Goal: Task Accomplishment & Management: Complete application form

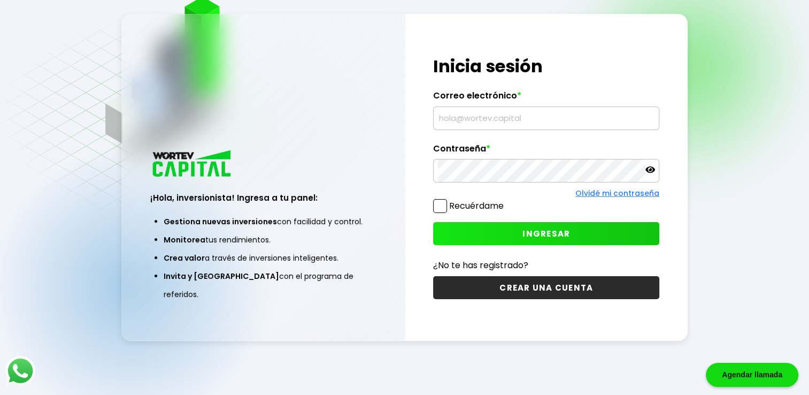
scroll to position [53, 0]
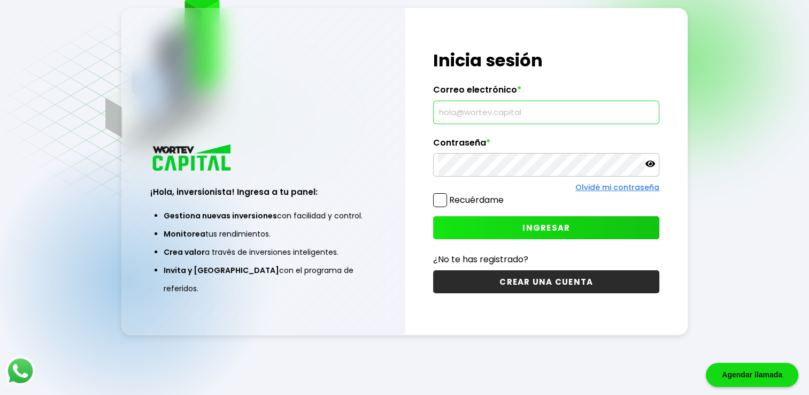
click at [508, 114] on input "text" at bounding box center [546, 112] width 217 height 22
type input "[EMAIL_ADDRESS][DOMAIN_NAME]"
click at [435, 198] on span at bounding box center [440, 200] width 14 height 14
click at [506, 195] on input "Recuérdame" at bounding box center [506, 195] width 0 height 0
click at [526, 223] on span "INGRESAR" at bounding box center [547, 227] width 48 height 11
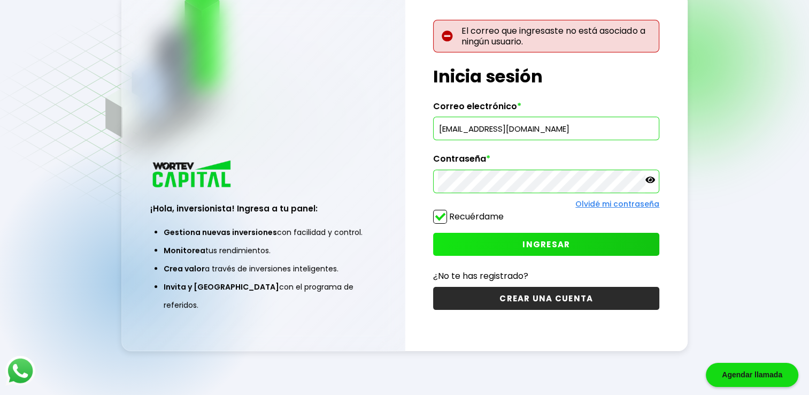
click at [536, 243] on span "INGRESAR" at bounding box center [547, 244] width 48 height 11
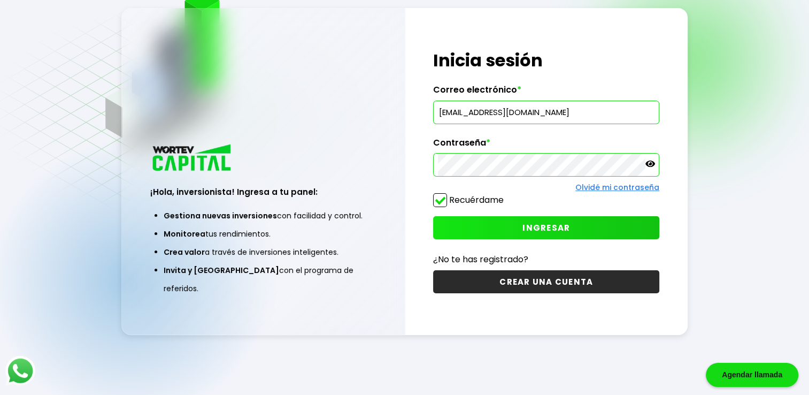
click at [646, 164] on icon at bounding box center [651, 163] width 10 height 6
click at [518, 234] on button "INGRESAR" at bounding box center [546, 227] width 226 height 23
click at [585, 115] on input "[EMAIL_ADDRESS][DOMAIN_NAME]" at bounding box center [546, 112] width 217 height 22
click at [713, 144] on div "Regresar ¡Hola, inversionista! Ingresa a tu panel: Gestiona nuevas inversiones …" at bounding box center [404, 171] width 809 height 448
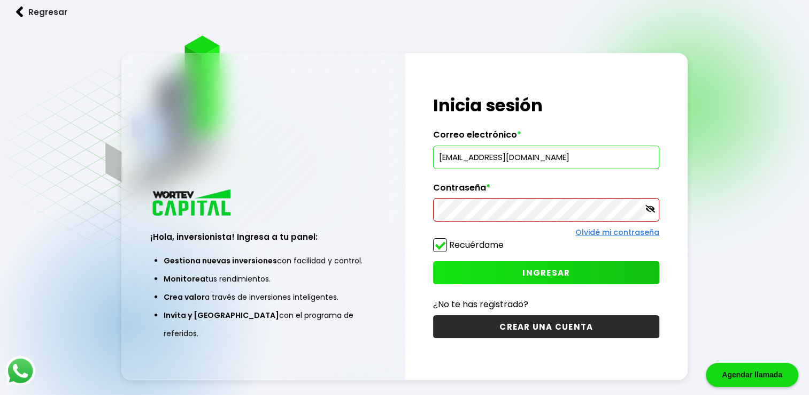
scroll to position [0, 0]
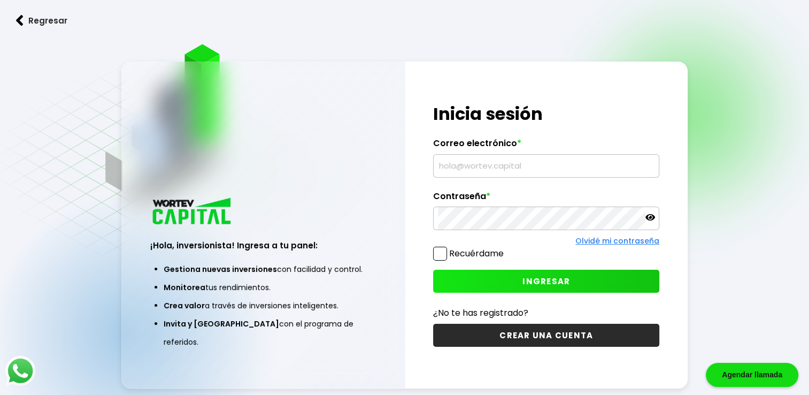
click at [18, 16] on img at bounding box center [19, 20] width 7 height 11
click at [21, 22] on img at bounding box center [19, 20] width 7 height 11
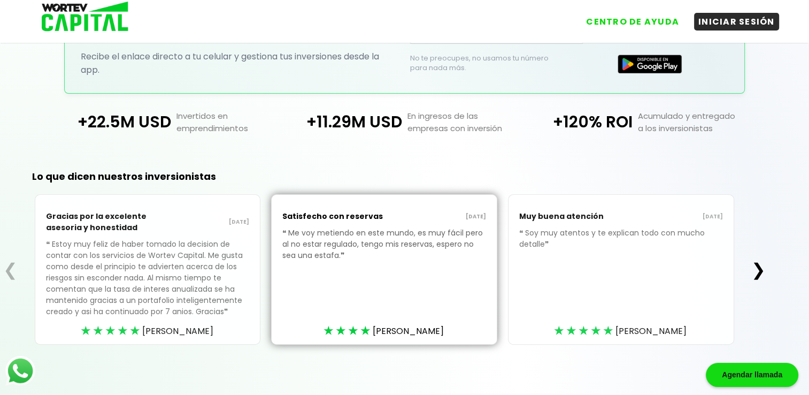
scroll to position [263, 0]
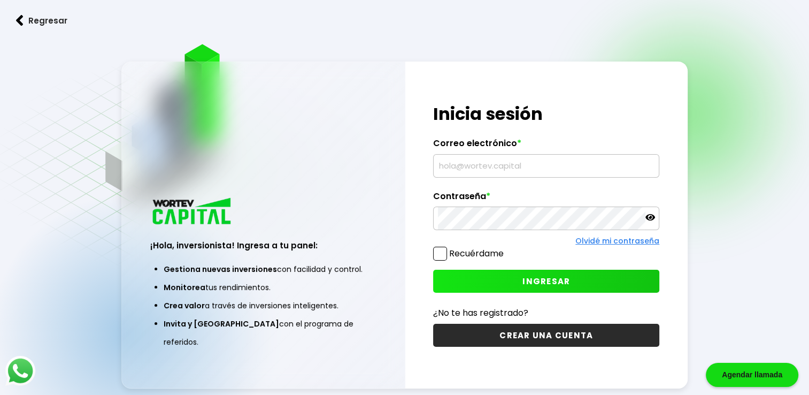
click at [752, 373] on div "Agendar llamada" at bounding box center [752, 375] width 93 height 24
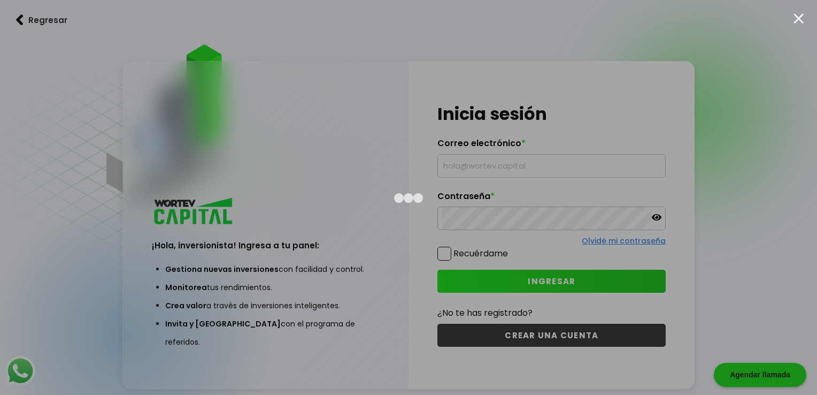
click at [796, 15] on div at bounding box center [799, 18] width 10 height 10
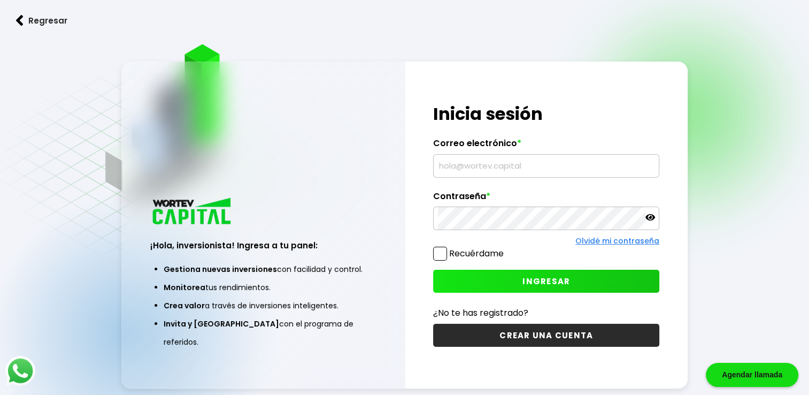
click at [522, 165] on input "text" at bounding box center [546, 166] width 217 height 22
type input "[EMAIL_ADDRESS][DOMAIN_NAME]"
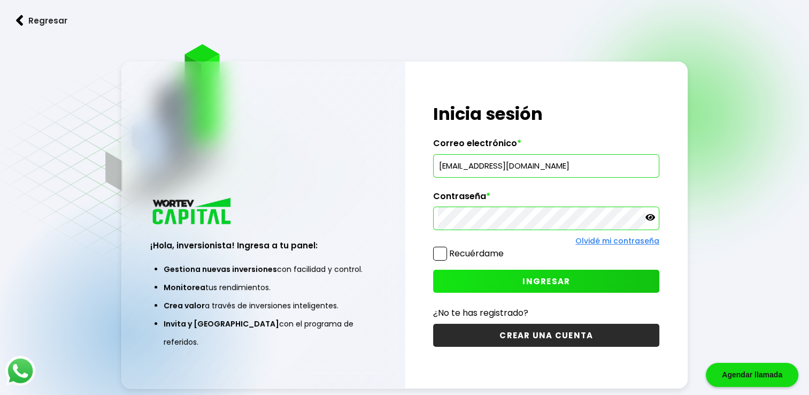
click at [651, 218] on icon at bounding box center [651, 217] width 10 height 10
click at [537, 279] on span "INGRESAR" at bounding box center [547, 280] width 48 height 11
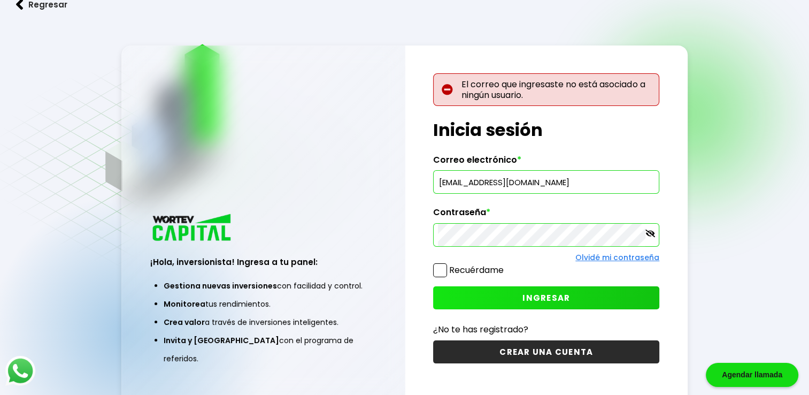
click at [542, 352] on button "CREAR UNA CUENTA" at bounding box center [546, 351] width 226 height 23
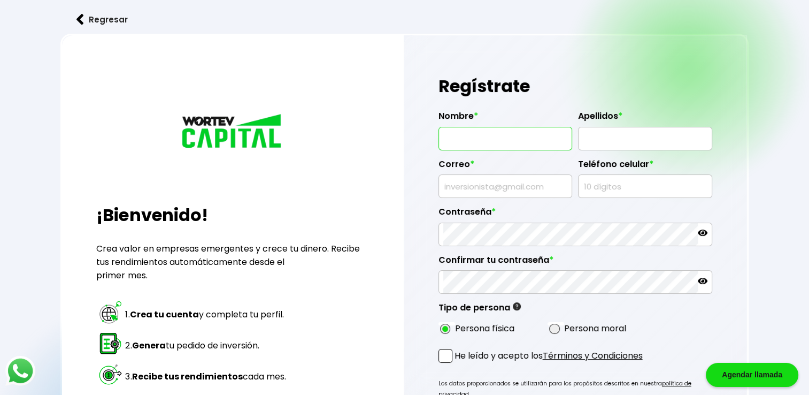
click at [502, 135] on input "text" at bounding box center [505, 138] width 125 height 22
type input "ROBERTO"
type input "TORRES"
type input "[EMAIL_ADDRESS][DOMAIN_NAME]"
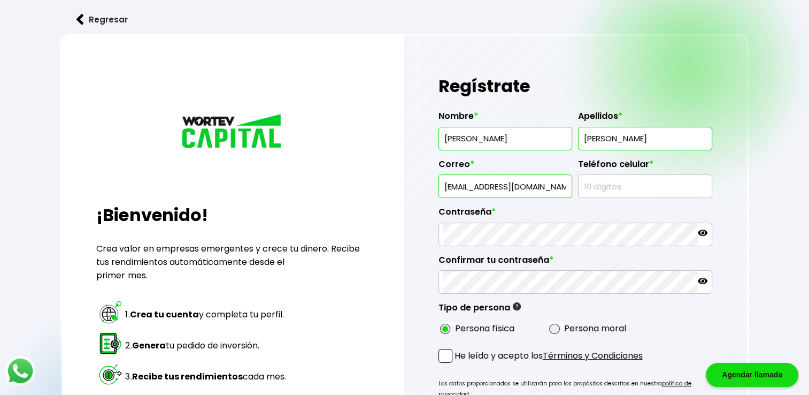
click at [616, 140] on input "TORRES" at bounding box center [645, 138] width 125 height 22
type input "TORRES GUILLEN"
click at [599, 183] on input "text" at bounding box center [645, 186] width 125 height 22
type input "529221277"
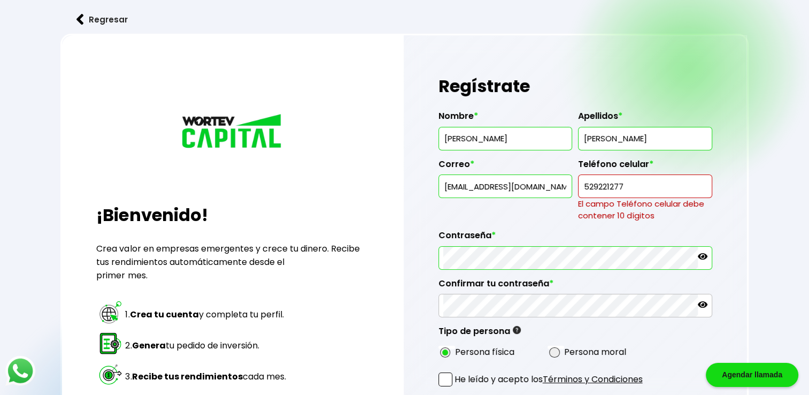
click at [493, 232] on div "Contraseña *" at bounding box center [576, 245] width 274 height 48
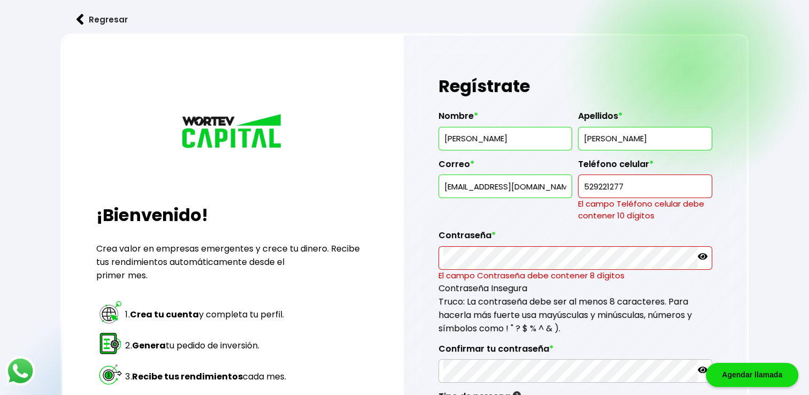
click at [701, 254] on icon at bounding box center [703, 256] width 10 height 10
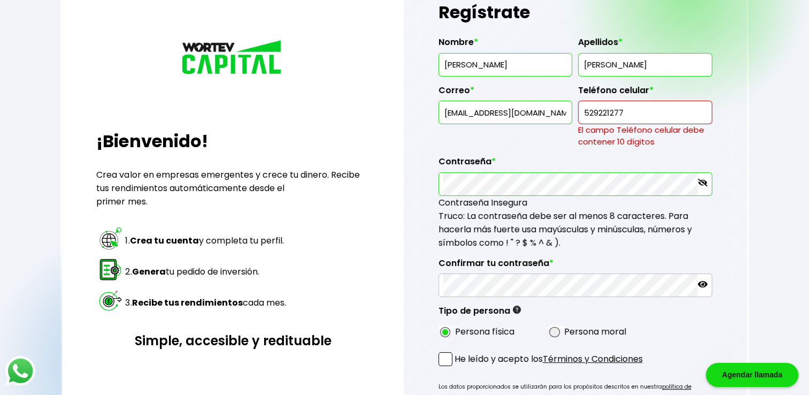
scroll to position [86, 0]
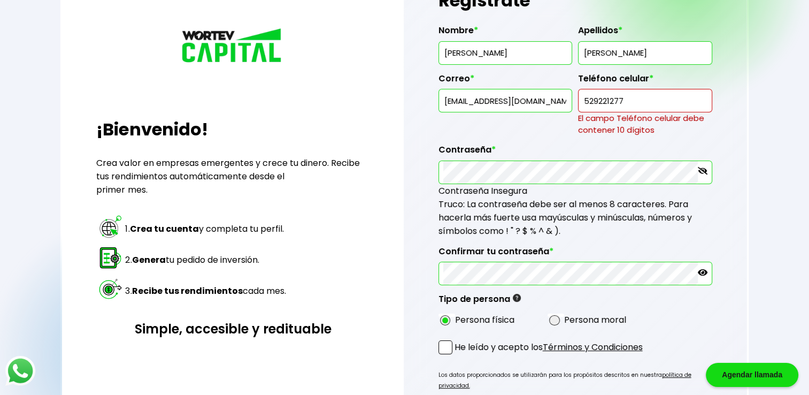
click at [703, 269] on icon at bounding box center [703, 272] width 10 height 6
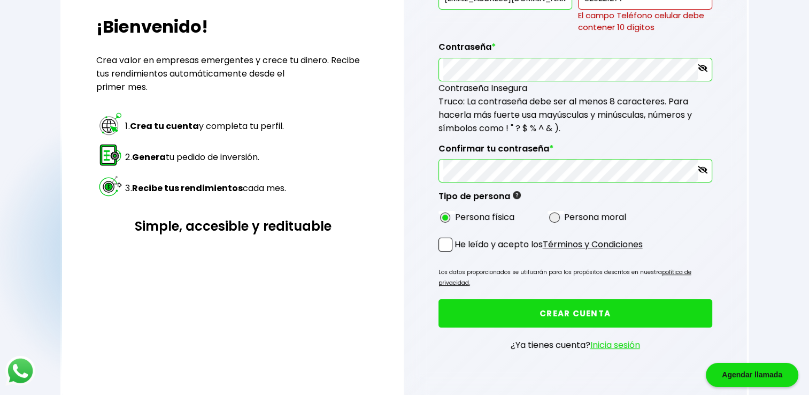
scroll to position [193, 0]
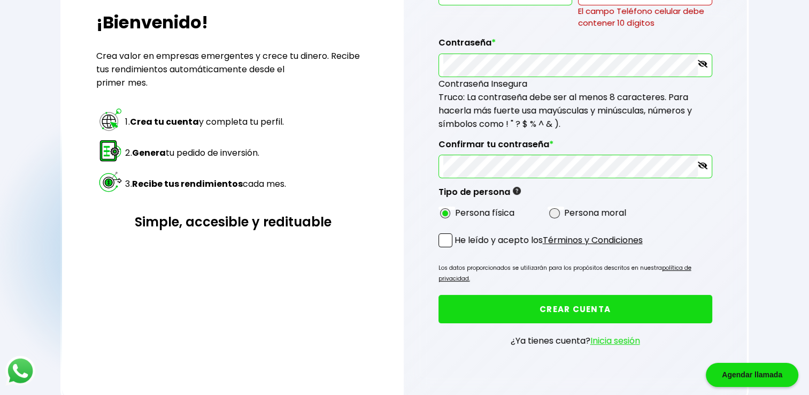
click at [445, 234] on span at bounding box center [446, 240] width 14 height 14
click at [457, 248] on input "He leído y acepto los Términos y Condiciones" at bounding box center [457, 248] width 0 height 0
click at [609, 334] on link "Inicia sesión" at bounding box center [615, 340] width 50 height 12
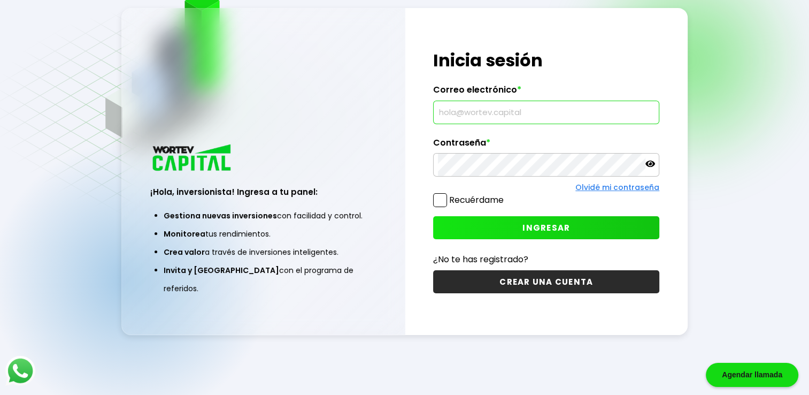
click at [458, 116] on input "text" at bounding box center [546, 112] width 217 height 22
type input "[EMAIL_ADDRESS][DOMAIN_NAME]"
click at [653, 164] on icon at bounding box center [651, 163] width 10 height 6
click at [439, 204] on span at bounding box center [440, 200] width 14 height 14
click at [506, 195] on input "Recuérdame" at bounding box center [506, 195] width 0 height 0
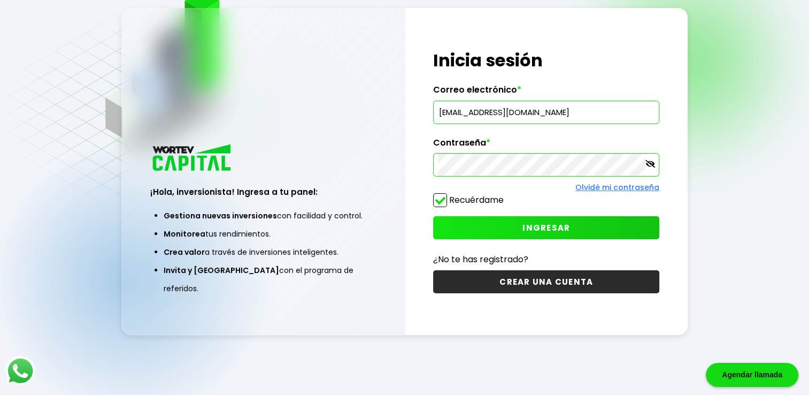
click at [529, 226] on span "INGRESAR" at bounding box center [547, 227] width 48 height 11
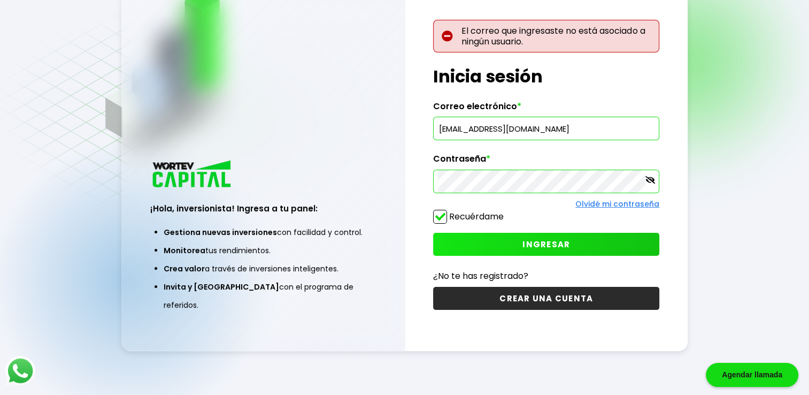
click at [542, 247] on span "INGRESAR" at bounding box center [547, 244] width 48 height 11
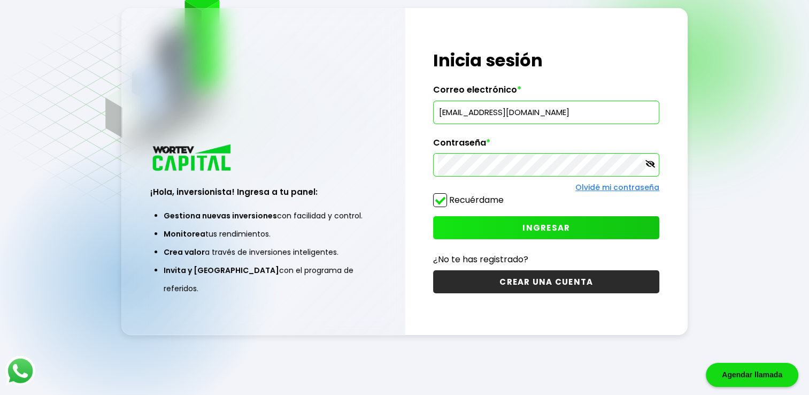
click at [488, 258] on p "¿No te has registrado?" at bounding box center [546, 258] width 226 height 13
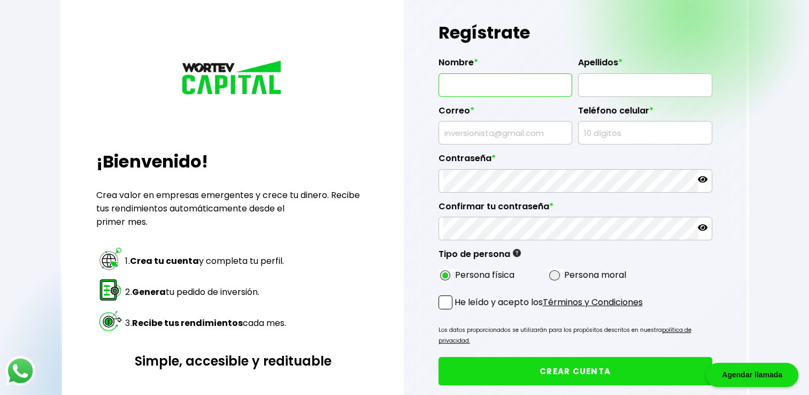
click at [516, 81] on input "text" at bounding box center [505, 85] width 125 height 22
type input "ROBERTO"
type input "TORRES GUILLEN"
type input "[EMAIL_ADDRESS][DOMAIN_NAME]"
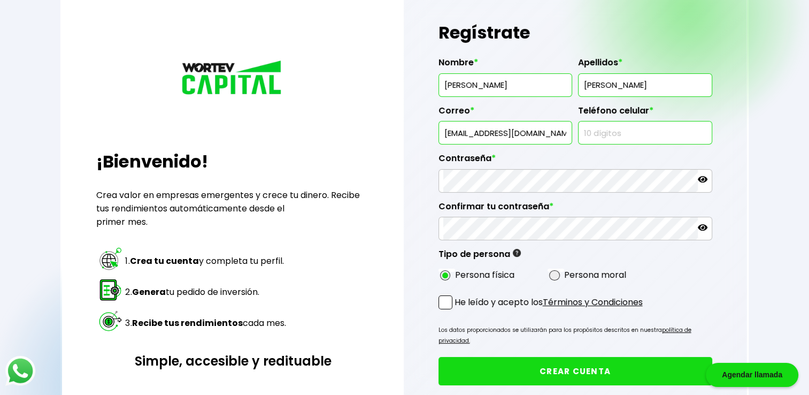
click at [636, 125] on input "text" at bounding box center [645, 132] width 125 height 22
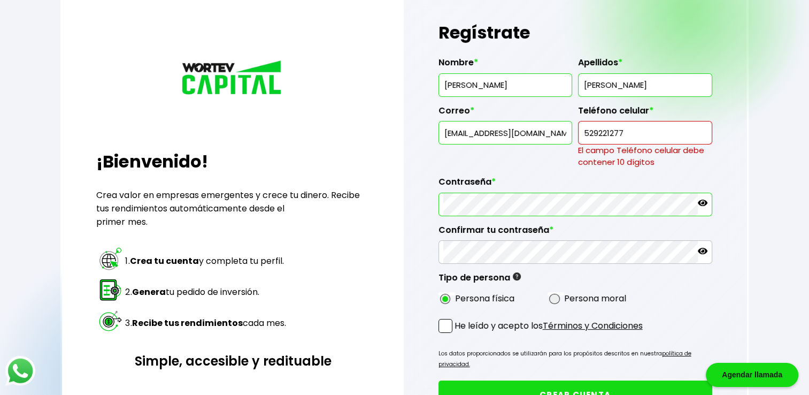
click at [528, 178] on div "Contraseña *" at bounding box center [576, 192] width 274 height 48
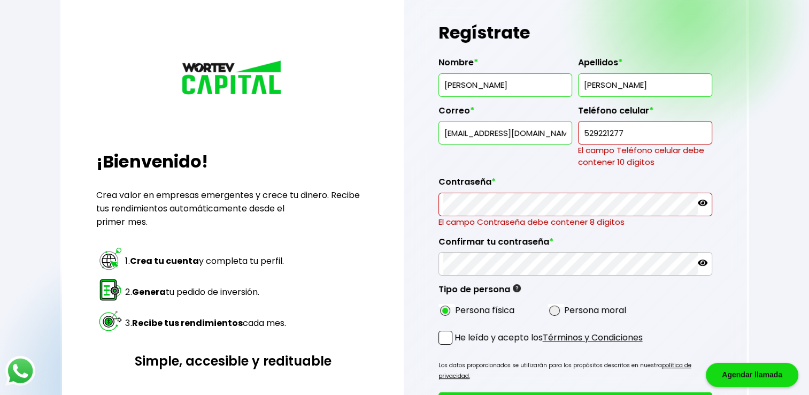
click at [625, 129] on input "529221277" at bounding box center [645, 132] width 125 height 22
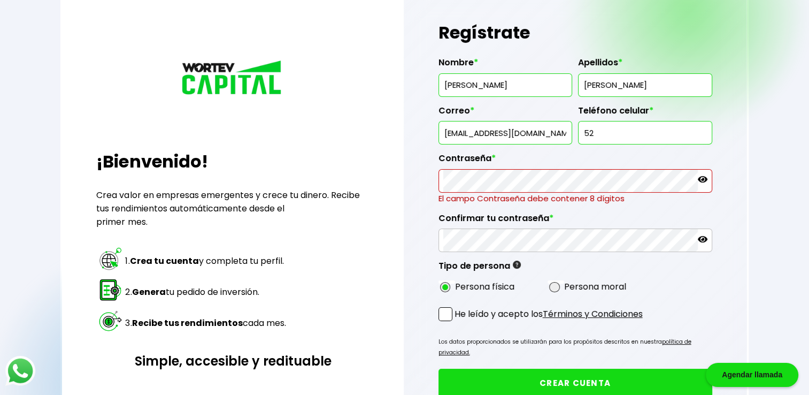
type input "5"
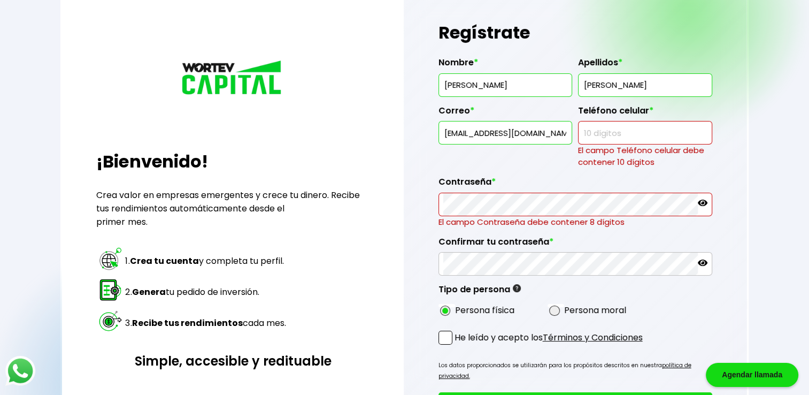
click at [565, 132] on input "[EMAIL_ADDRESS][DOMAIN_NAME]" at bounding box center [505, 132] width 125 height 22
click at [516, 136] on input "[EMAIL_ADDRESS][DOMAIN_NAME]" at bounding box center [505, 132] width 125 height 22
click at [627, 129] on input "text" at bounding box center [645, 132] width 125 height 22
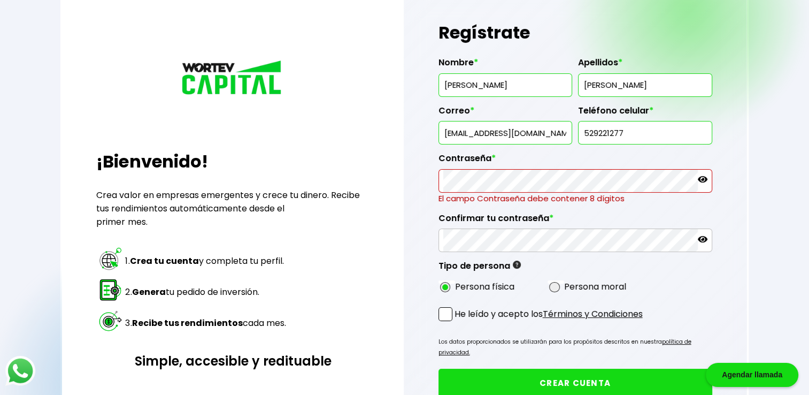
click at [629, 132] on input "529221277" at bounding box center [645, 132] width 125 height 22
type input "5"
type input "9221277876"
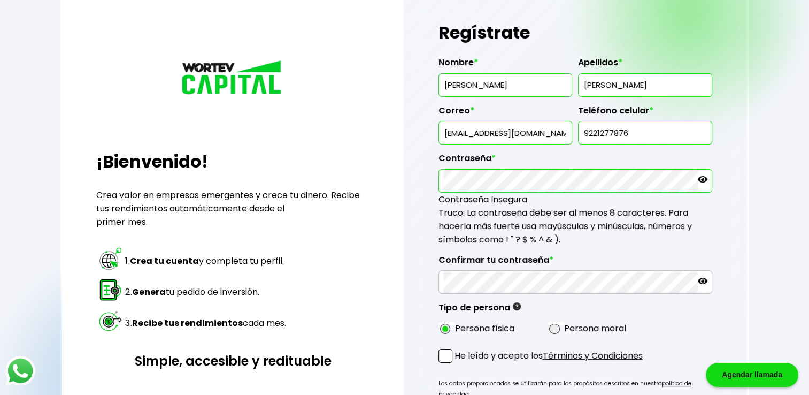
click at [701, 177] on icon at bounding box center [703, 179] width 10 height 10
click at [701, 278] on icon at bounding box center [703, 281] width 10 height 6
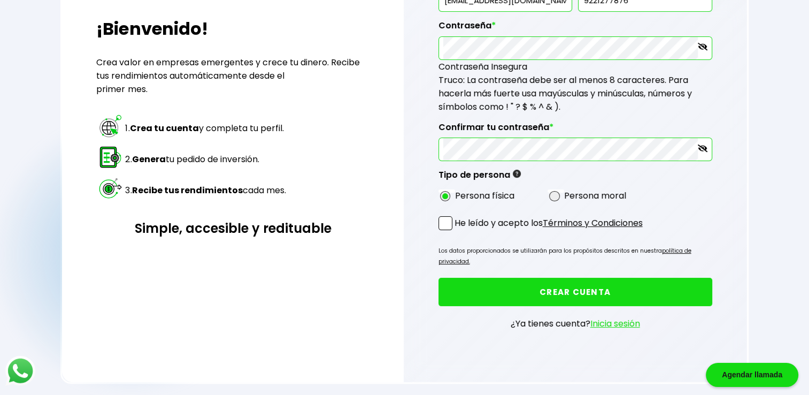
scroll to position [187, 0]
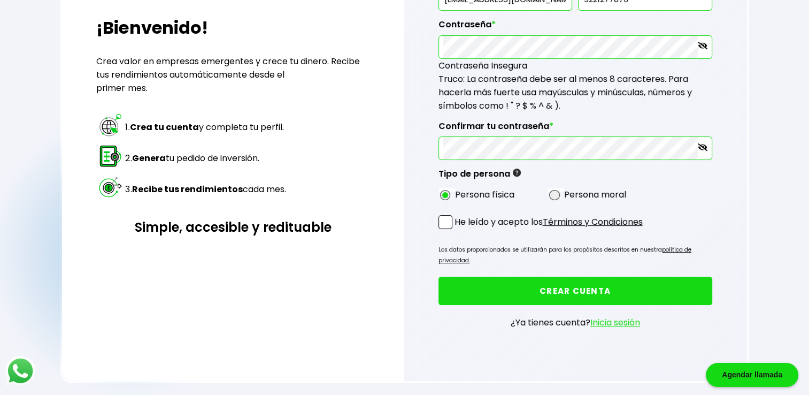
click at [447, 219] on span at bounding box center [446, 222] width 14 height 14
click at [457, 230] on input "He leído y acepto los Términos y Condiciones" at bounding box center [457, 230] width 0 height 0
click at [622, 316] on link "Inicia sesión" at bounding box center [615, 322] width 50 height 12
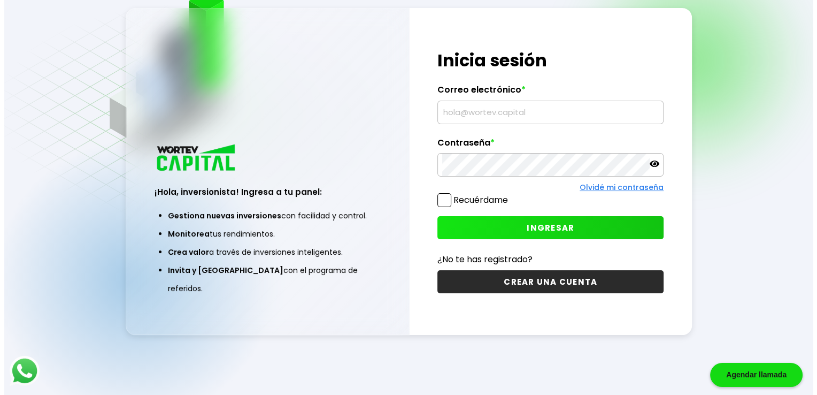
scroll to position [53, 0]
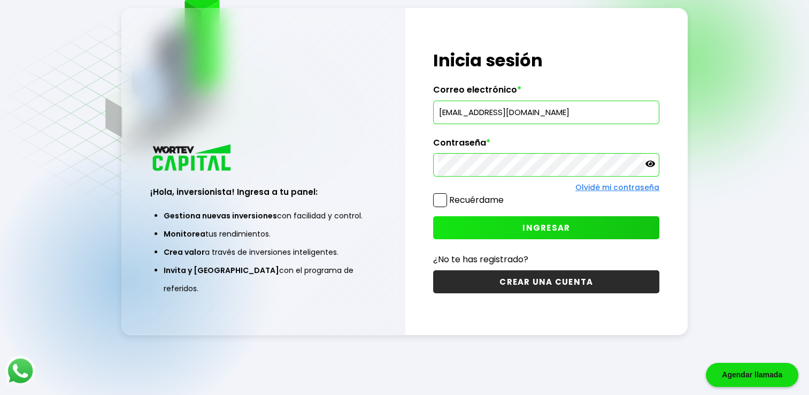
click at [439, 197] on span at bounding box center [440, 200] width 14 height 14
click at [506, 195] on input "Recuérdame" at bounding box center [506, 195] width 0 height 0
click at [538, 226] on span "INGRESAR" at bounding box center [547, 227] width 48 height 11
click at [581, 117] on input "[EMAIL_ADDRESS][DOMAIN_NAME]" at bounding box center [546, 112] width 217 height 22
type input "g"
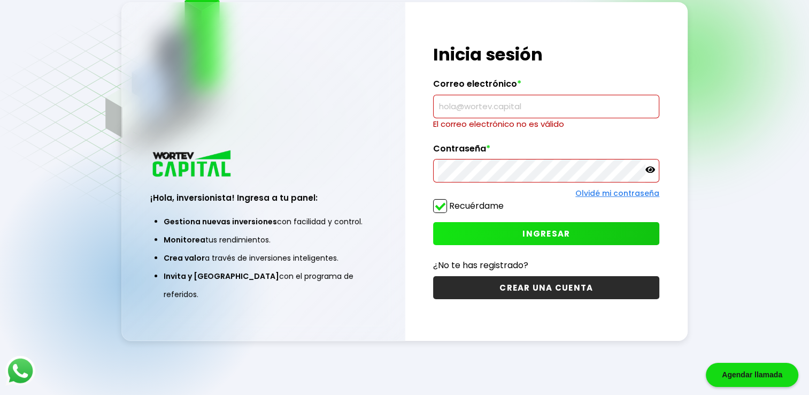
click at [602, 291] on button "CREAR UNA CUENTA" at bounding box center [546, 287] width 226 height 23
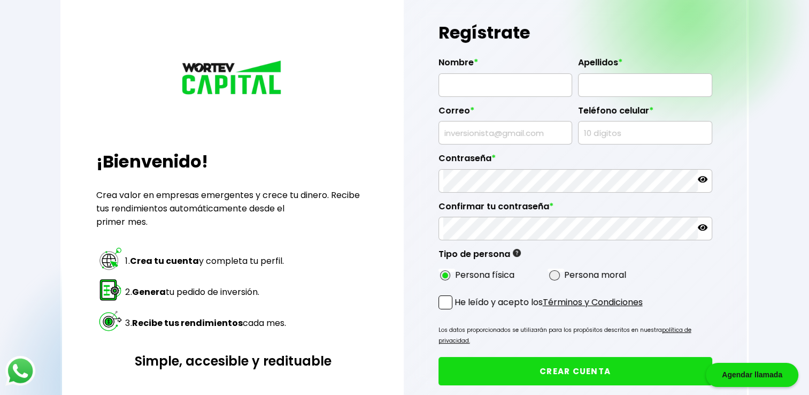
click at [781, 374] on div "Agendar llamada" at bounding box center [752, 375] width 93 height 24
